Goal: Task Accomplishment & Management: Manage account settings

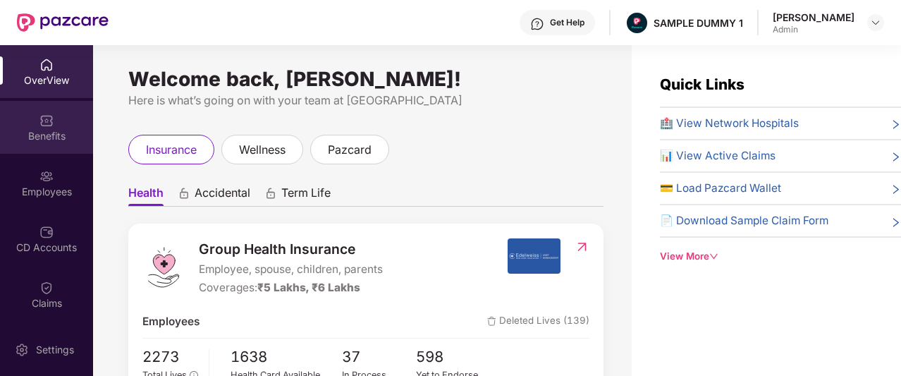
click at [67, 131] on div "Benefits" at bounding box center [46, 136] width 93 height 14
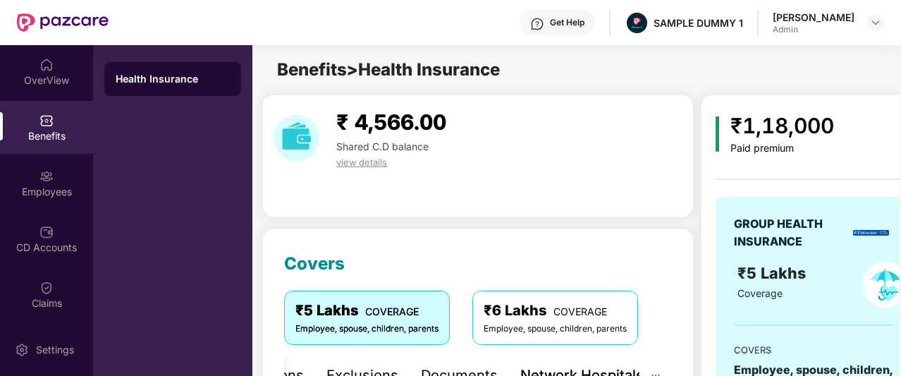
scroll to position [224, 0]
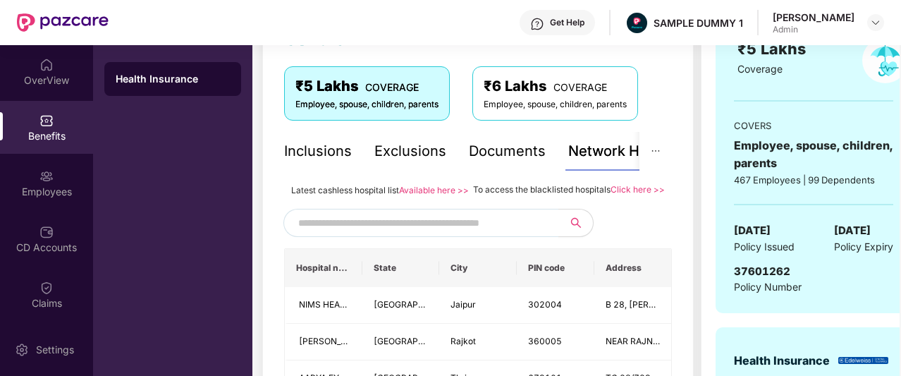
click at [330, 150] on div "Inclusions" at bounding box center [318, 151] width 68 height 22
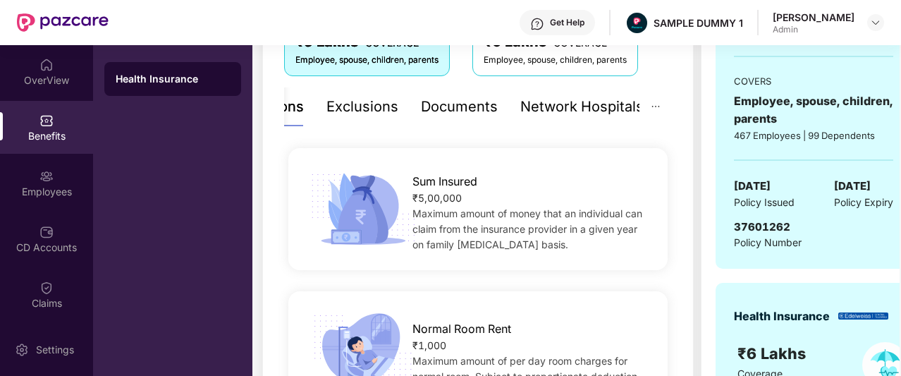
scroll to position [175, 0]
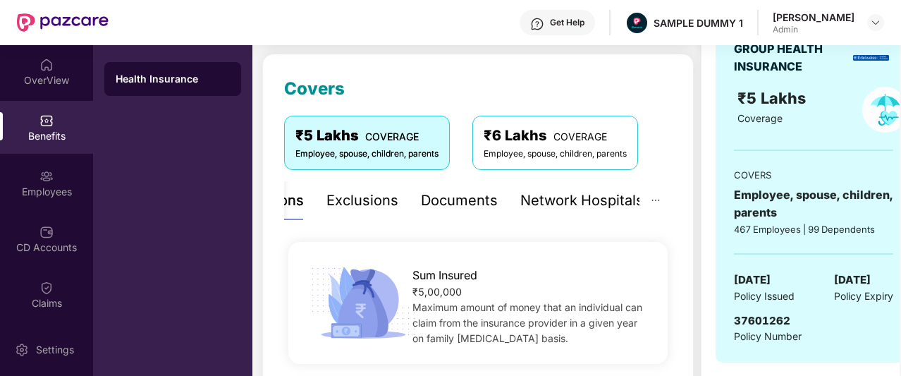
click at [430, 206] on div "Documents" at bounding box center [459, 201] width 77 height 22
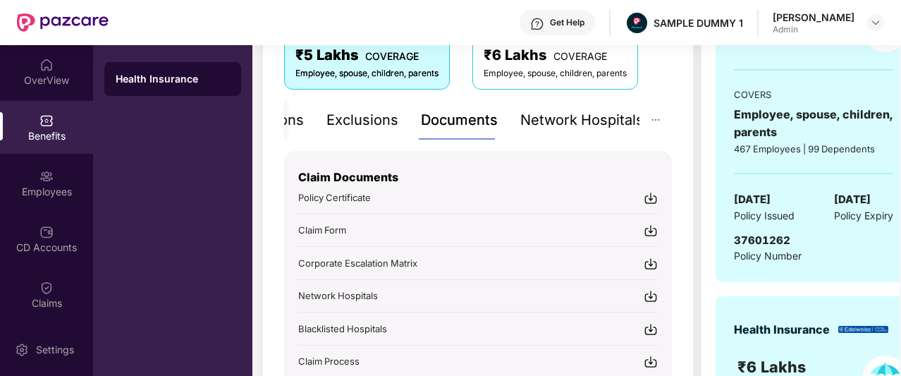
scroll to position [255, 0]
click at [571, 118] on div "Network Hospitals" at bounding box center [581, 120] width 123 height 22
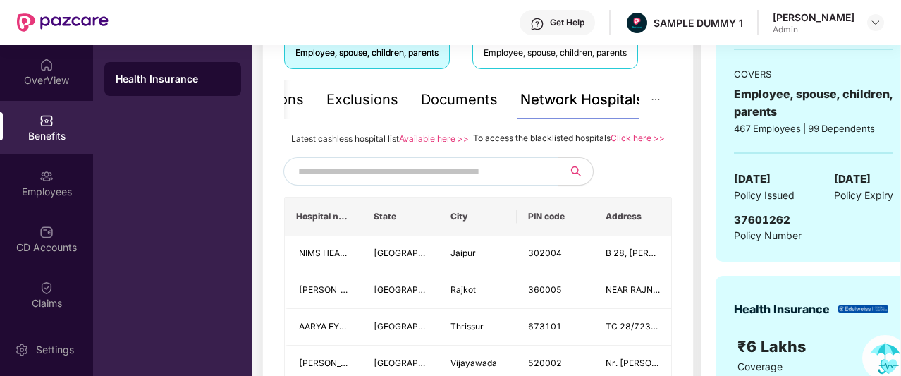
scroll to position [283, 0]
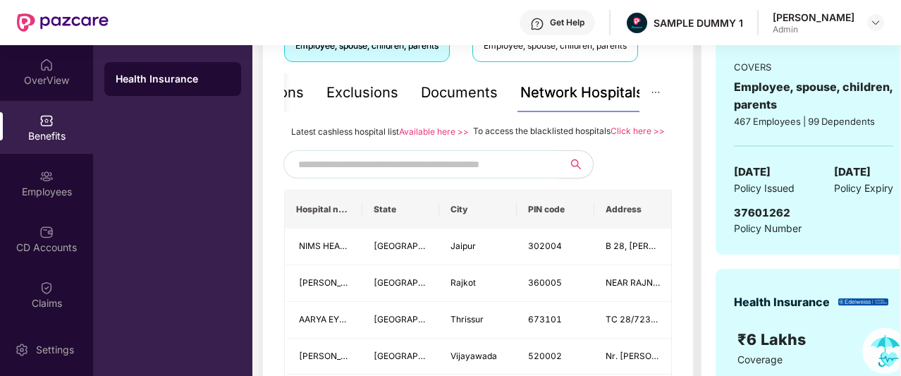
click at [502, 175] on input "text" at bounding box center [418, 164] width 241 height 21
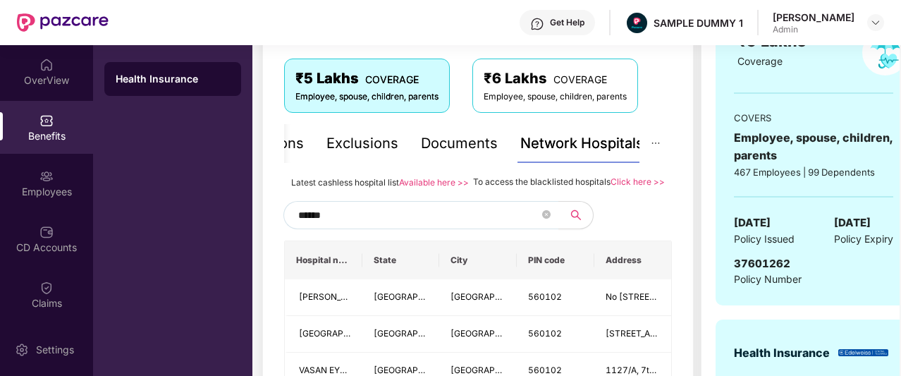
scroll to position [214, 0]
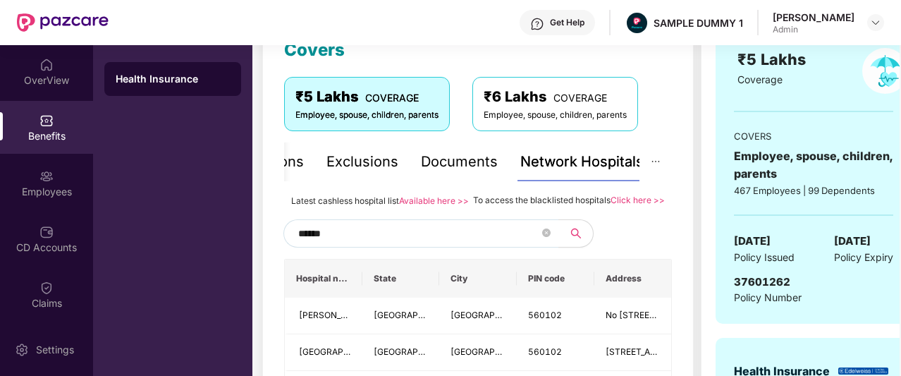
type input "******"
click at [552, 245] on span "******" at bounding box center [420, 233] width 275 height 28
click at [549, 237] on icon "close-circle" at bounding box center [546, 232] width 8 height 8
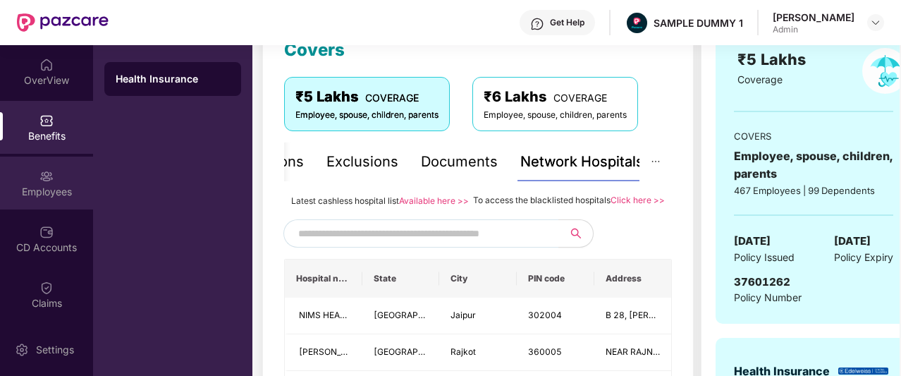
click at [46, 195] on div "Employees" at bounding box center [46, 192] width 93 height 14
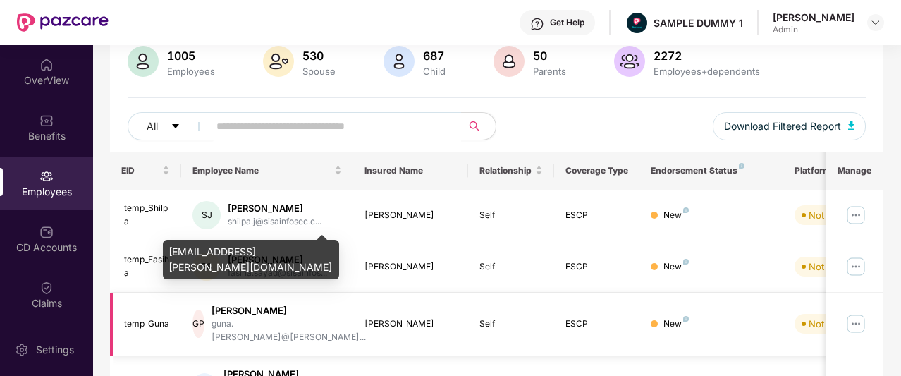
scroll to position [0, 0]
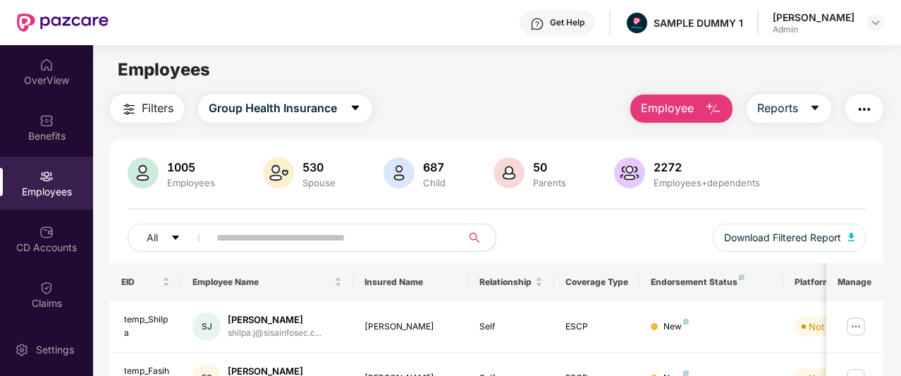
click at [704, 116] on button "Employee" at bounding box center [681, 108] width 102 height 28
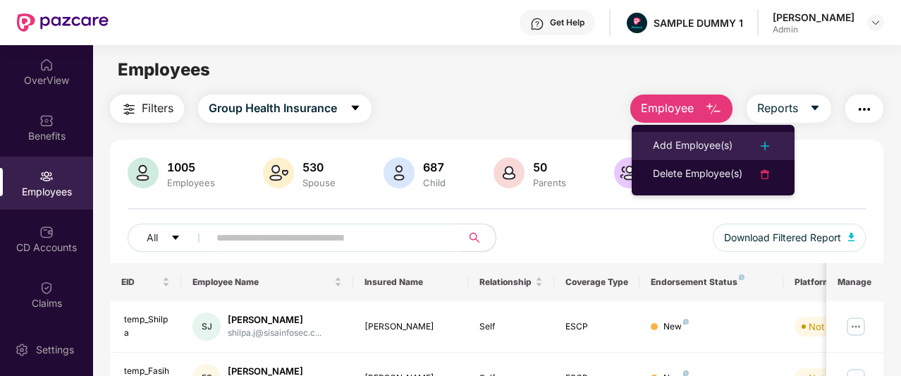
click at [699, 147] on div "Add Employee(s)" at bounding box center [693, 145] width 80 height 17
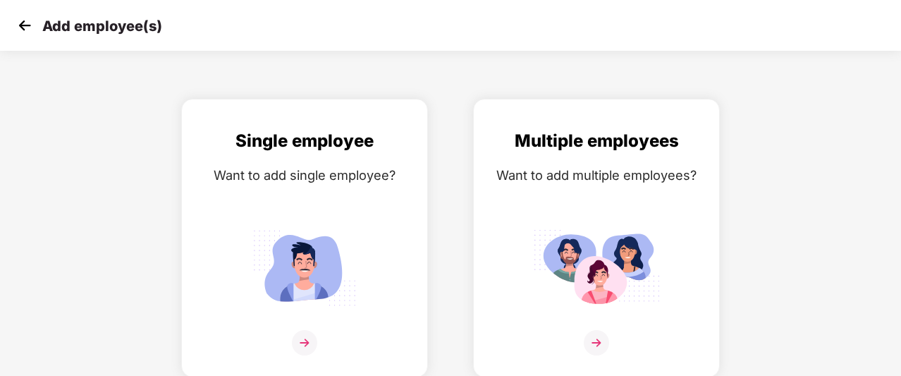
scroll to position [23, 0]
click at [336, 195] on div "Single employee Want to add single employee?" at bounding box center [304, 250] width 217 height 245
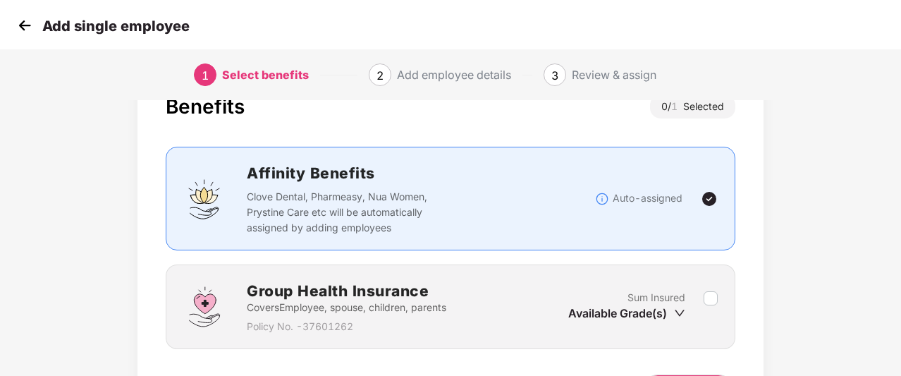
scroll to position [97, 0]
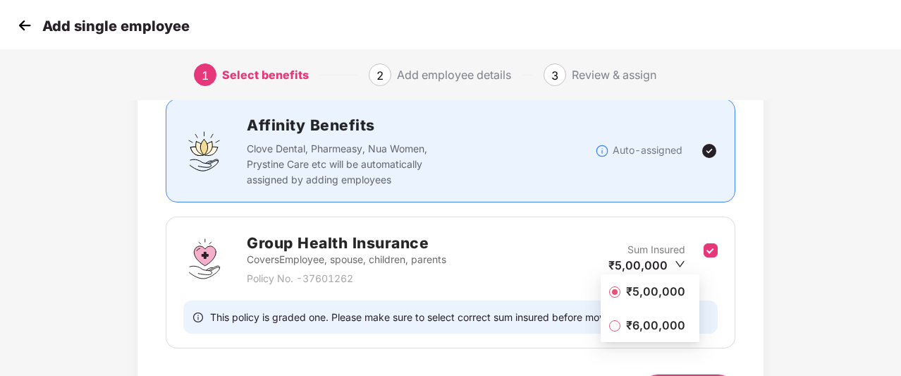
click at [647, 302] on li "₹5,00,000" at bounding box center [650, 291] width 99 height 28
click at [637, 297] on span "₹5,00,000" at bounding box center [655, 291] width 71 height 16
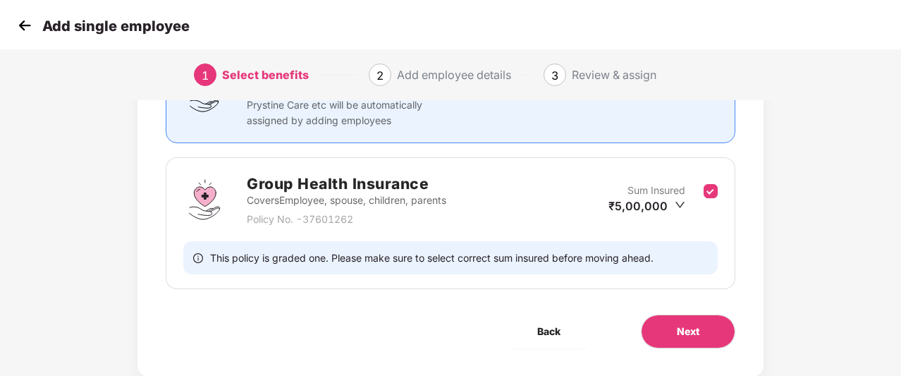
scroll to position [158, 0]
click at [677, 328] on span "Next" at bounding box center [688, 330] width 23 height 16
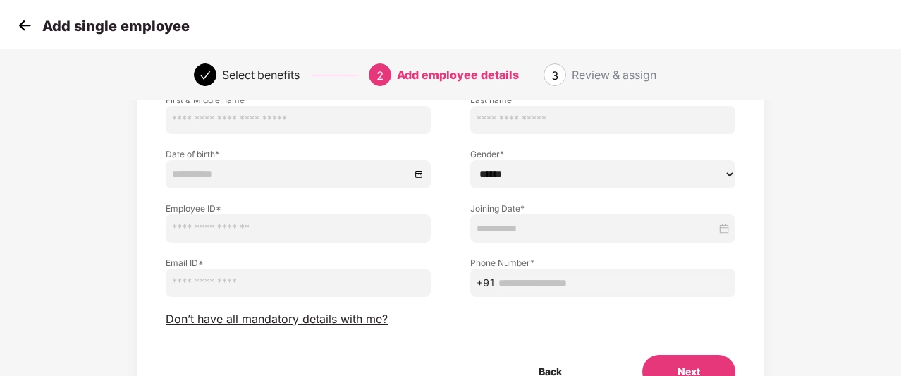
scroll to position [111, 0]
click at [28, 26] on img at bounding box center [24, 25] width 21 height 21
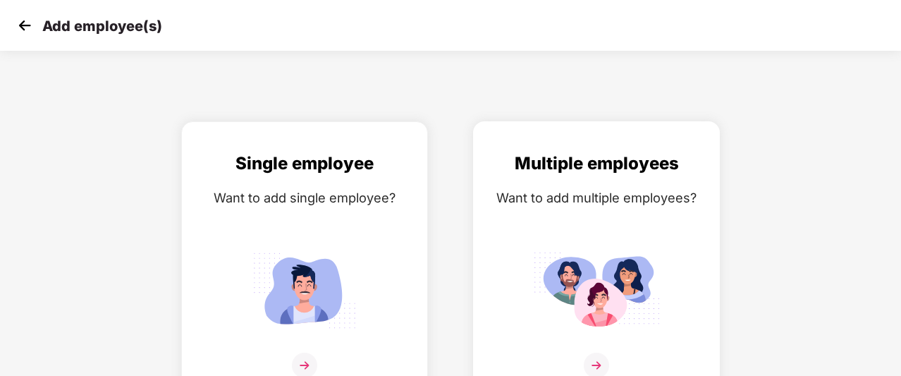
click at [659, 218] on div "Multiple employees Want to add multiple employees?" at bounding box center [596, 272] width 217 height 245
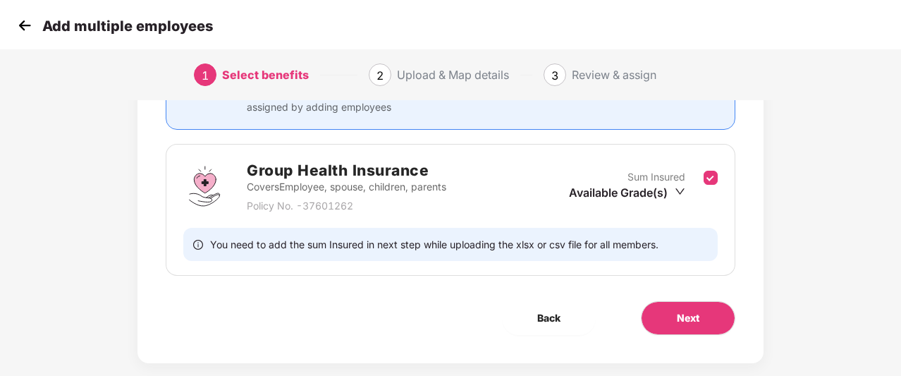
scroll to position [171, 0]
click at [694, 319] on span "Next" at bounding box center [688, 318] width 23 height 16
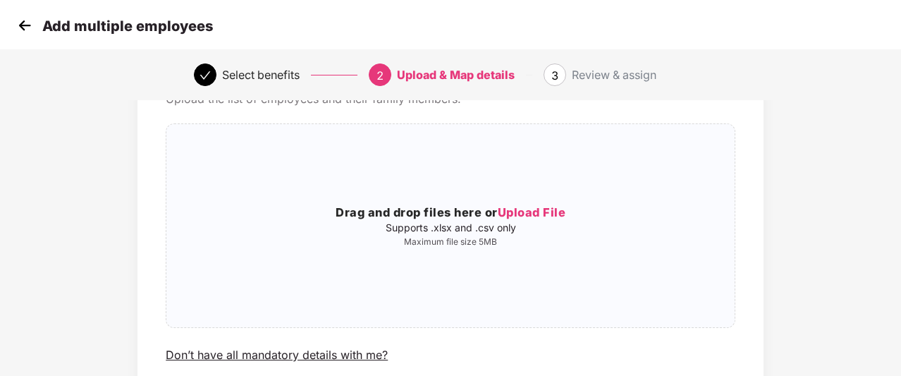
scroll to position [85, 0]
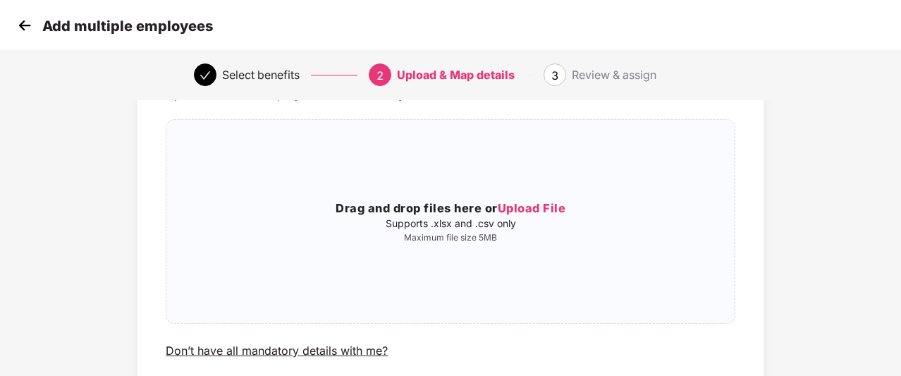
click at [27, 32] on img at bounding box center [24, 25] width 21 height 21
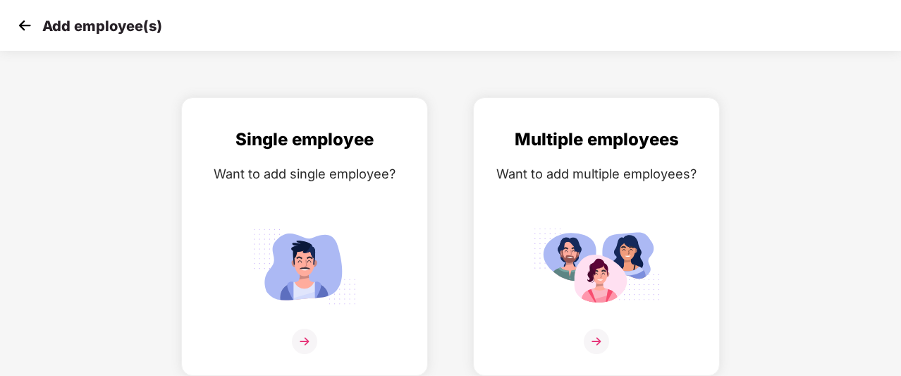
scroll to position [0, 0]
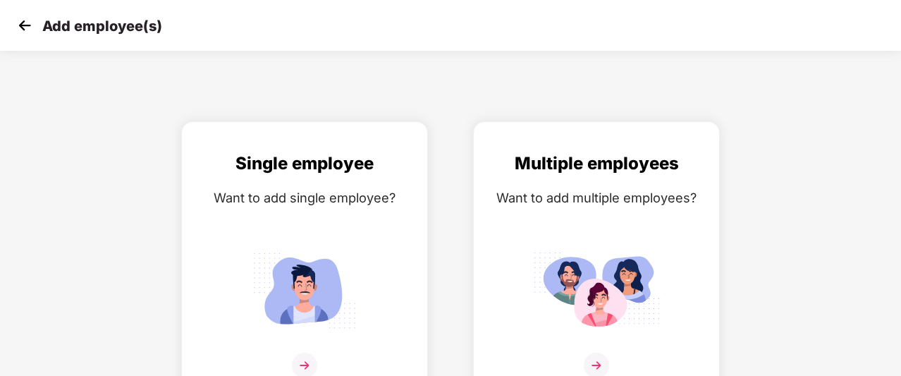
click at [27, 32] on img at bounding box center [24, 25] width 21 height 21
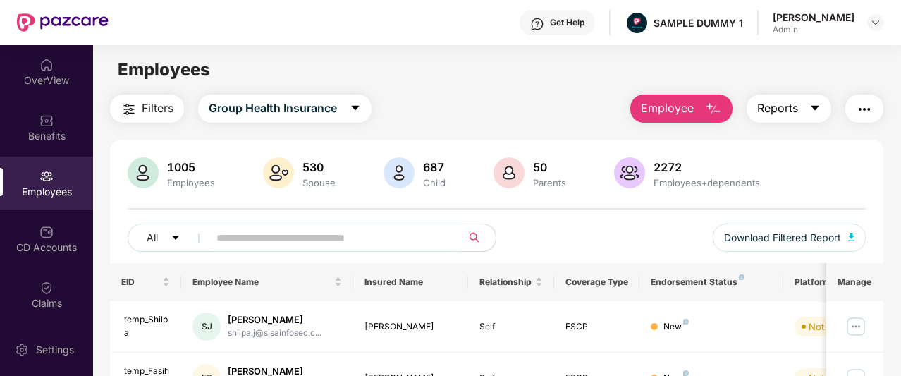
click at [810, 105] on button "Reports" at bounding box center [789, 108] width 85 height 28
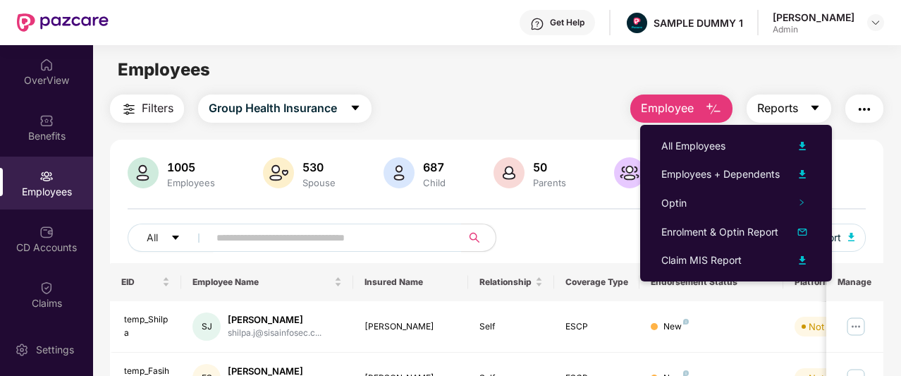
click at [810, 105] on button "Reports" at bounding box center [789, 108] width 85 height 28
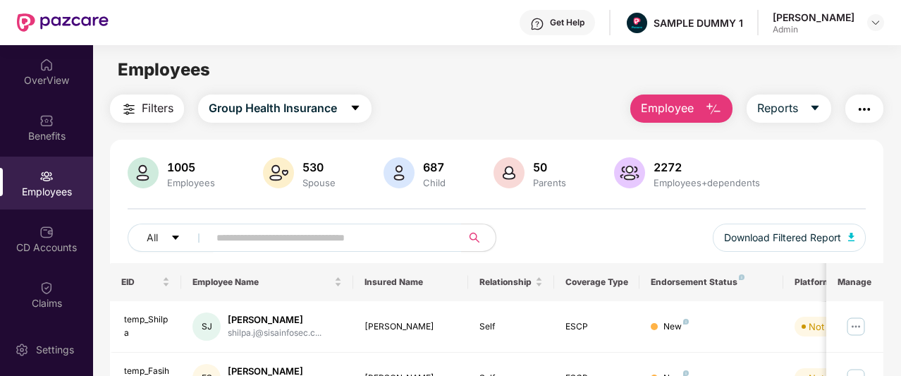
click at [869, 115] on img "button" at bounding box center [864, 109] width 17 height 17
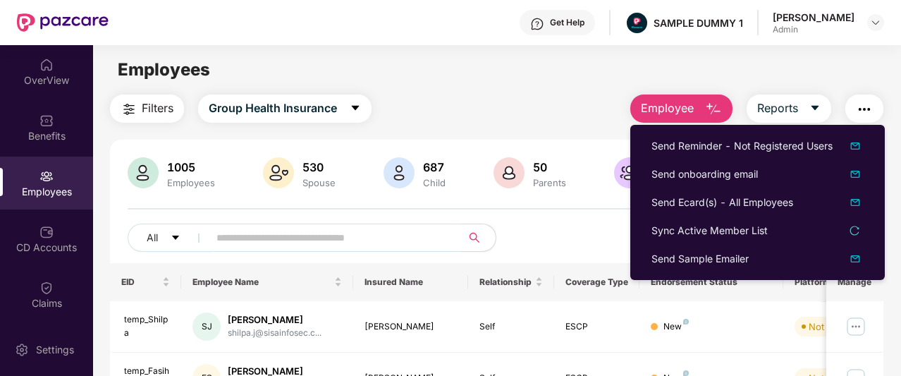
click at [518, 68] on div "Employees" at bounding box center [496, 69] width 807 height 27
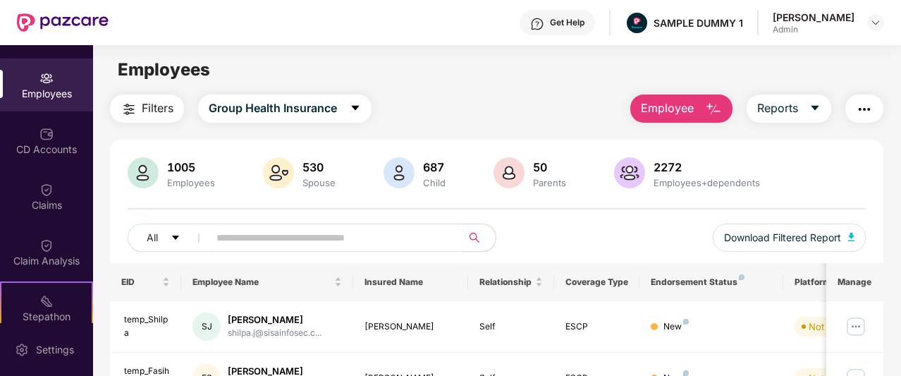
scroll to position [99, 0]
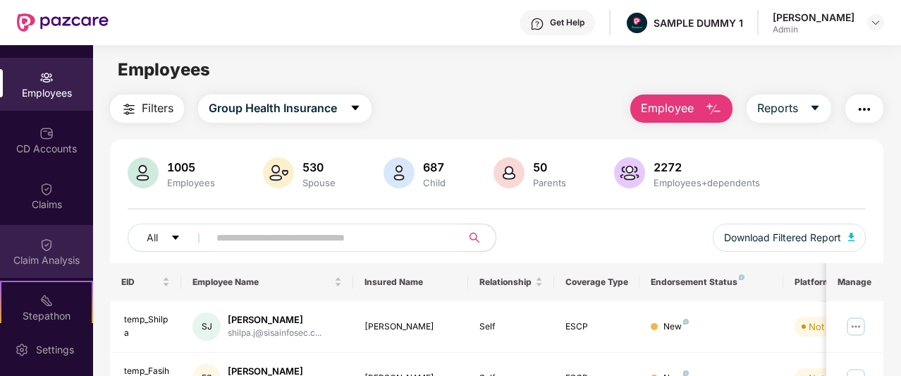
click at [58, 238] on div "Claim Analysis" at bounding box center [46, 251] width 93 height 53
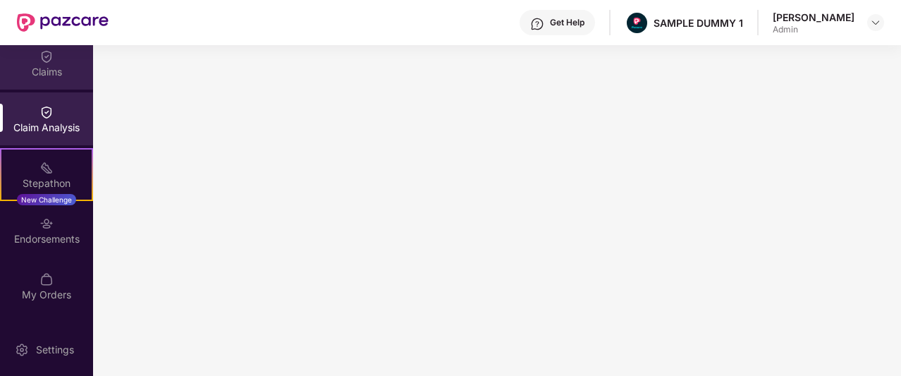
scroll to position [262, 0]
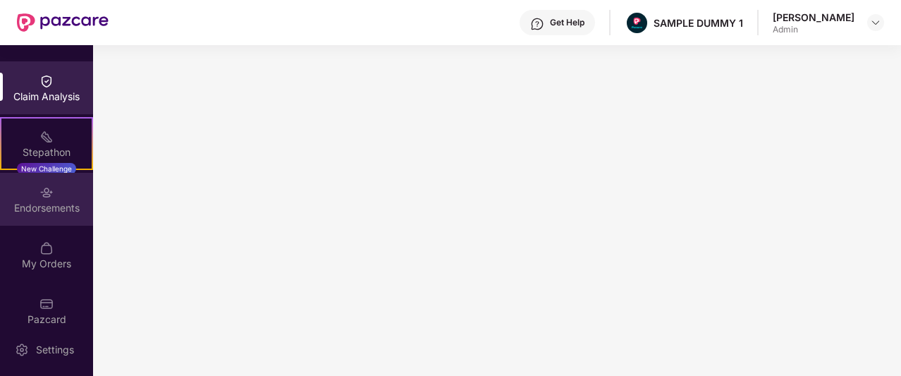
click at [54, 200] on div "Endorsements" at bounding box center [46, 199] width 93 height 53
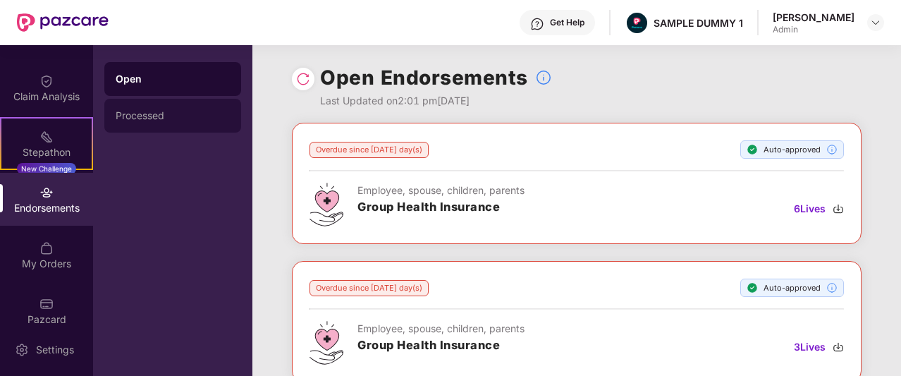
click at [165, 119] on div "Processed" at bounding box center [173, 115] width 114 height 11
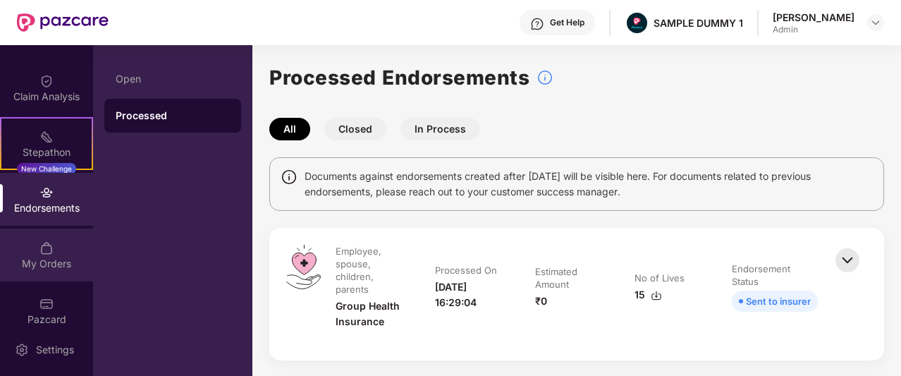
click at [33, 262] on div "My Orders" at bounding box center [46, 264] width 93 height 14
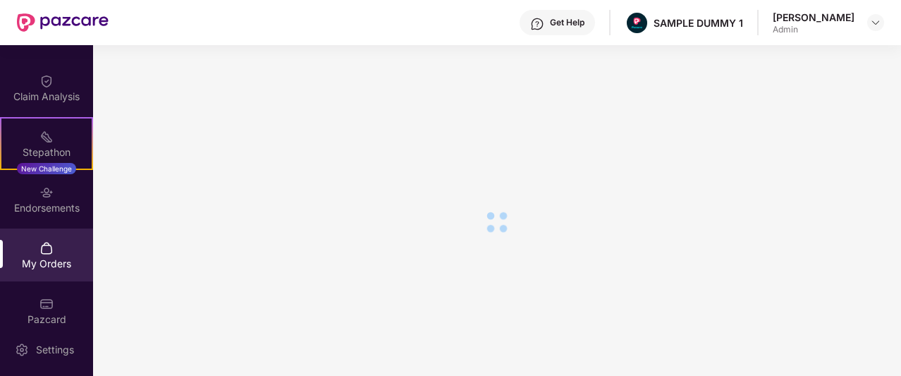
scroll to position [0, 0]
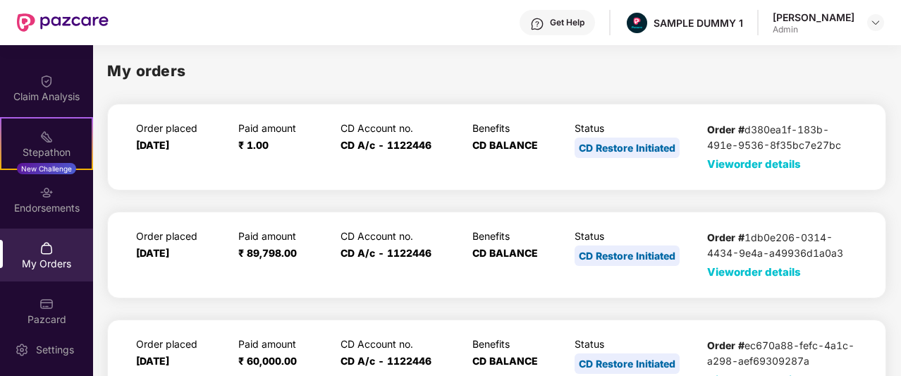
click at [736, 169] on span "View order details" at bounding box center [754, 163] width 94 height 13
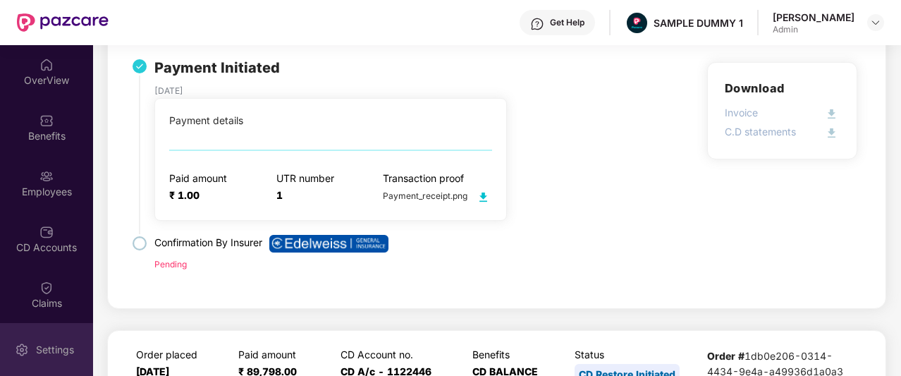
click at [63, 345] on div "Settings" at bounding box center [55, 350] width 47 height 14
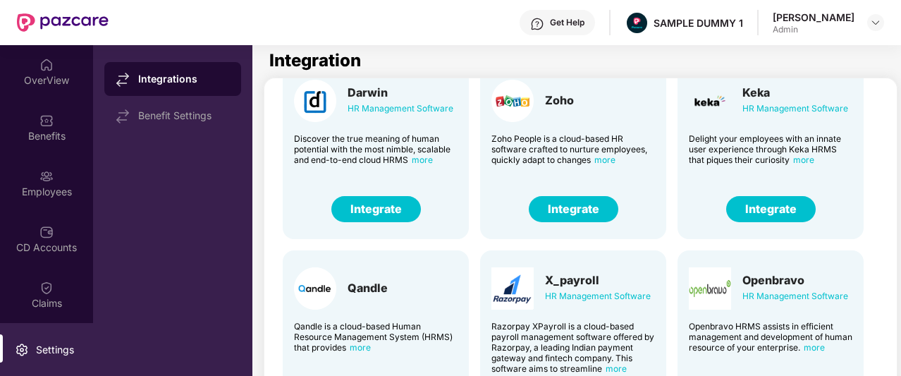
scroll to position [56, 0]
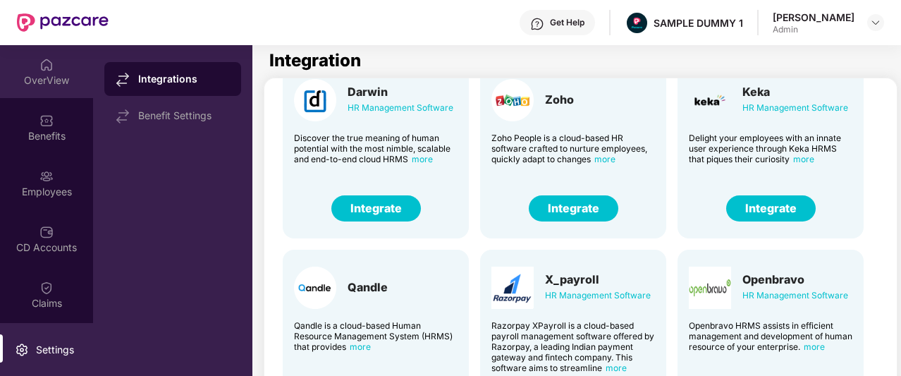
click at [32, 80] on div "OverView" at bounding box center [46, 80] width 93 height 14
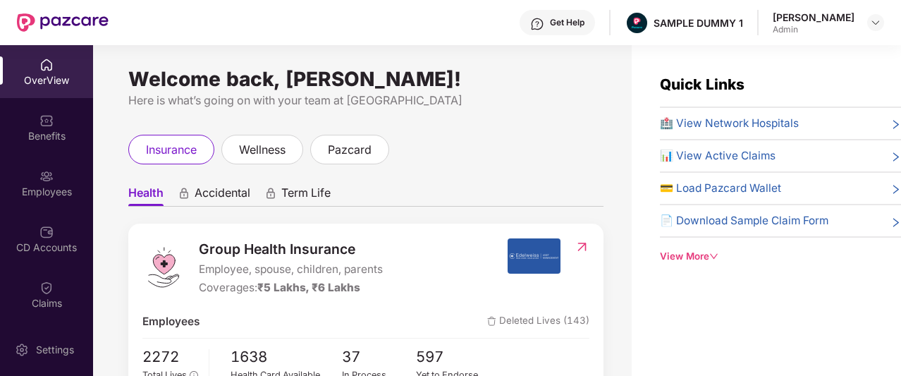
click at [668, 254] on div "View More" at bounding box center [780, 256] width 241 height 15
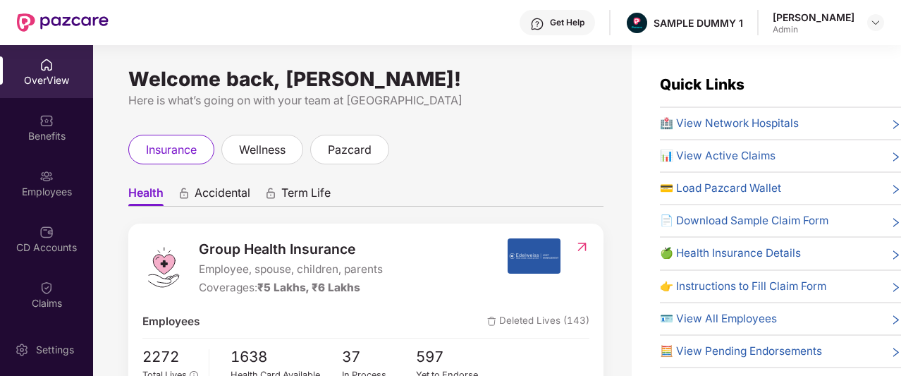
click at [584, 25] on div "Get Help" at bounding box center [567, 22] width 35 height 11
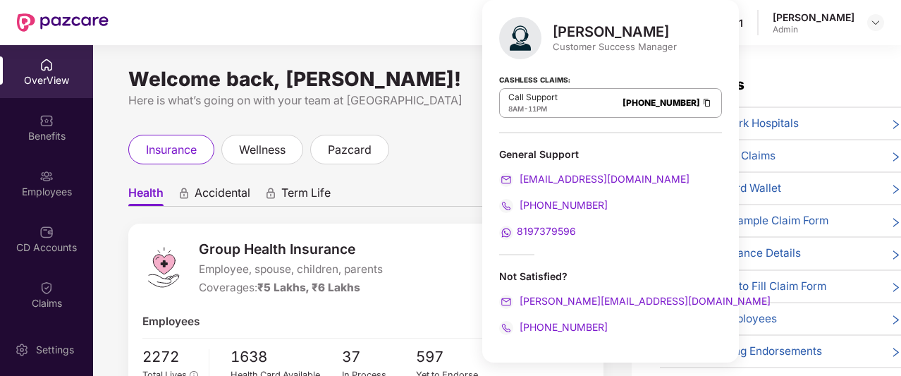
click at [457, 49] on div "Welcome back, Aaron Acto! Here is what’s going on with your team at Pazcare ins…" at bounding box center [362, 219] width 539 height 348
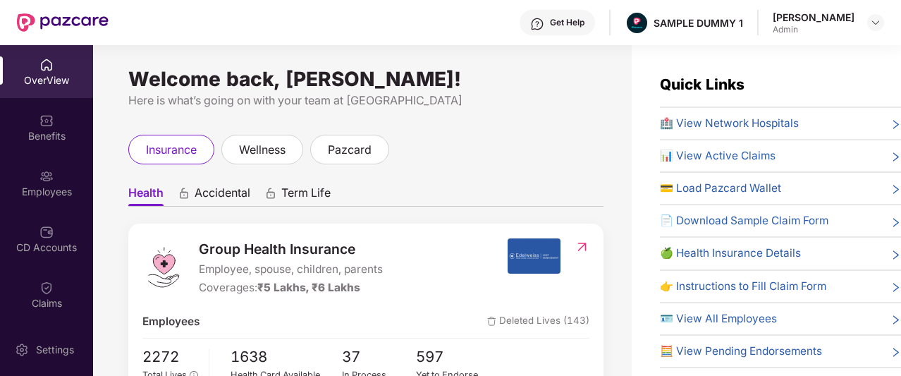
click at [584, 17] on div "Get Help" at bounding box center [567, 22] width 35 height 11
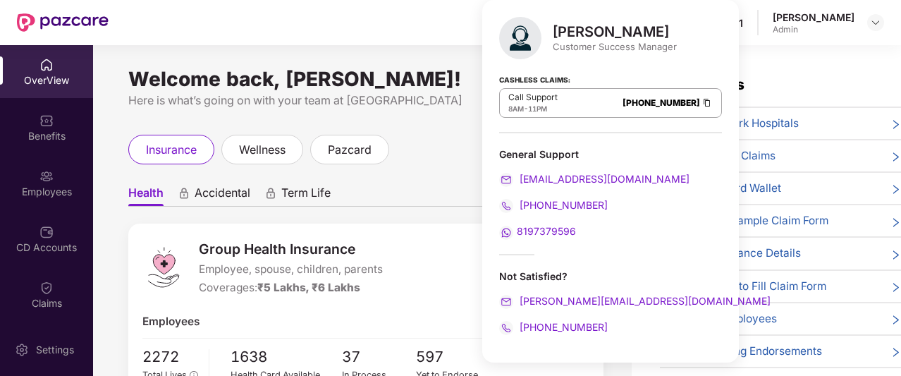
click at [431, 97] on div "Here is what’s going on with your team at [GEOGRAPHIC_DATA]" at bounding box center [365, 101] width 475 height 18
